Goal: Information Seeking & Learning: Check status

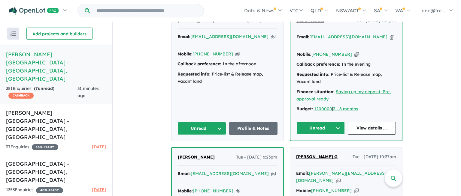
scroll to position [356, 0]
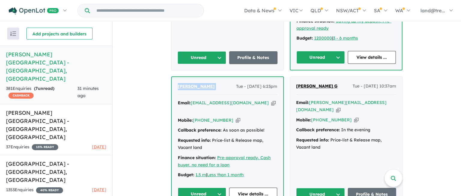
drag, startPoint x: 173, startPoint y: 71, endPoint x: 224, endPoint y: 73, distance: 50.2
click at [224, 77] on div "[PERSON_NAME] Tue - [DATE] 6:23pm Email: [EMAIL_ADDRESS][DOMAIN_NAME] Copied! M…" at bounding box center [227, 142] width 111 height 130
click at [250, 188] on link "View details ..." at bounding box center [253, 194] width 48 height 13
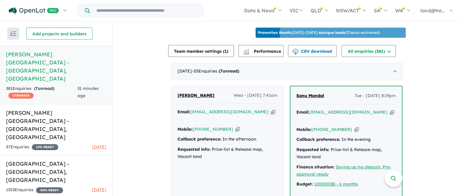
scroll to position [315, 0]
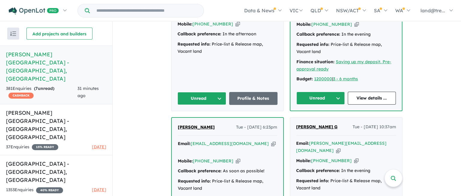
click at [215, 92] on button "Unread" at bounding box center [201, 98] width 49 height 13
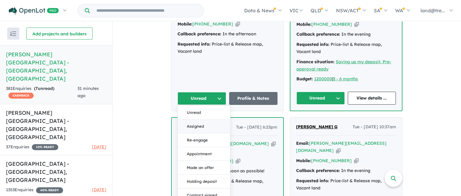
click at [200, 120] on button "Assigned" at bounding box center [204, 127] width 52 height 14
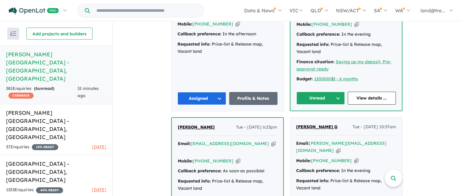
click at [334, 92] on button "Unread" at bounding box center [320, 98] width 48 height 13
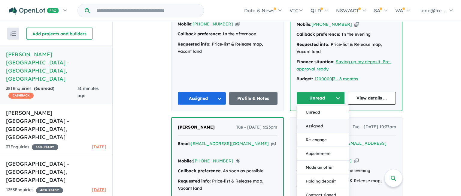
click at [319, 119] on button "Assigned" at bounding box center [323, 126] width 52 height 14
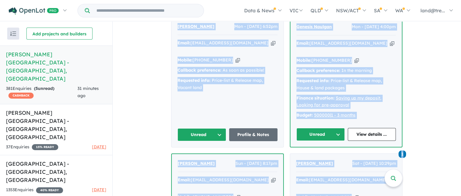
scroll to position [553, 0]
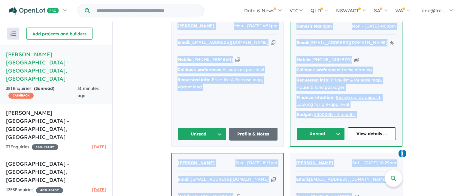
drag, startPoint x: 176, startPoint y: 84, endPoint x: 382, endPoint y: 183, distance: 229.0
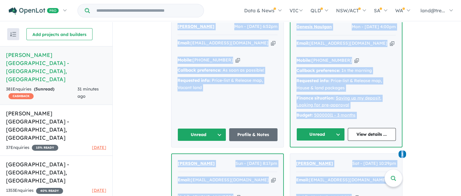
scroll to position [0, 0]
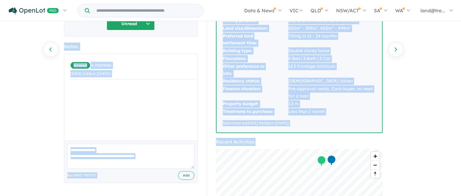
scroll to position [174, 0]
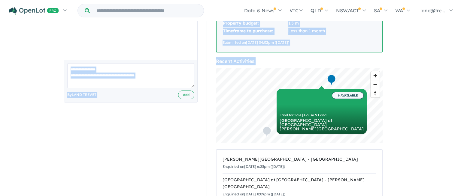
drag, startPoint x: 69, startPoint y: 44, endPoint x: 267, endPoint y: 36, distance: 197.9
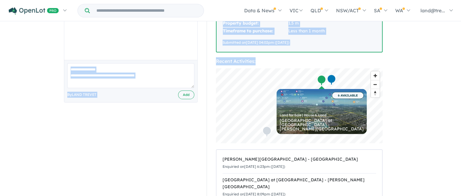
click at [313, 45] on div "[PERSON_NAME] Tue - [DATE] 6:23pm Email: [EMAIL_ADDRESS][DOMAIN_NAME] Copied! M…" at bounding box center [230, 65] width 342 height 396
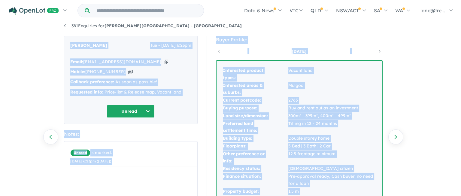
scroll to position [0, 0]
